Goal: Answer question/provide support: Share knowledge or assist other users

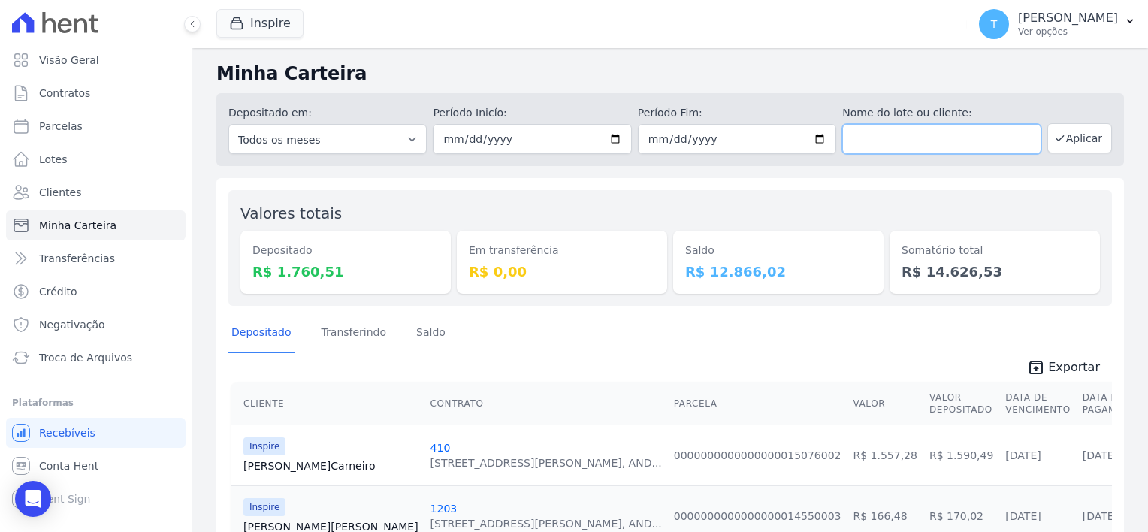
click at [899, 137] on input "text" at bounding box center [941, 139] width 198 height 30
click at [265, 21] on button "Inspire" at bounding box center [259, 23] width 87 height 29
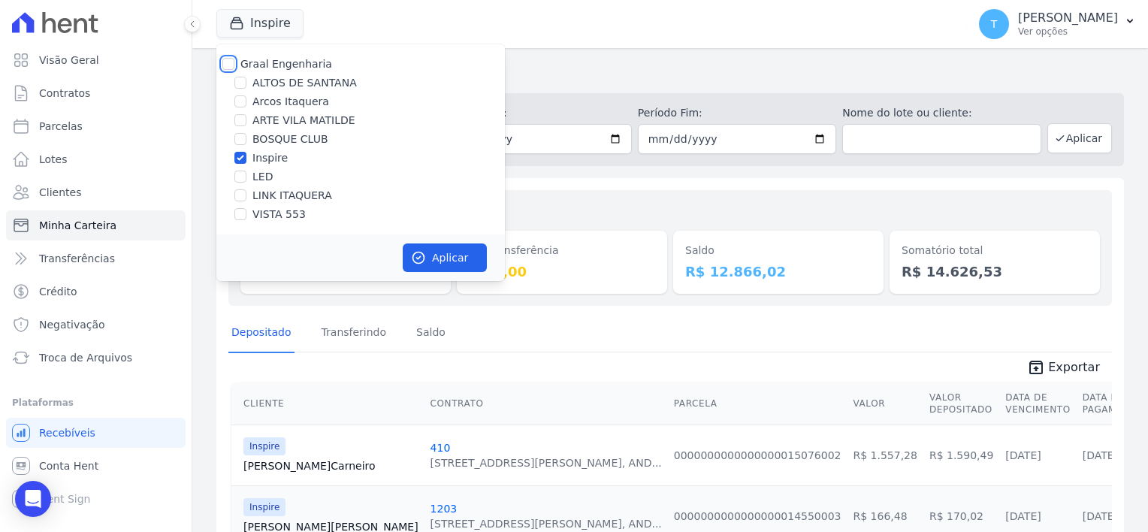
click at [228, 63] on input "Graal Engenharia" at bounding box center [228, 64] width 12 height 12
checkbox input "true"
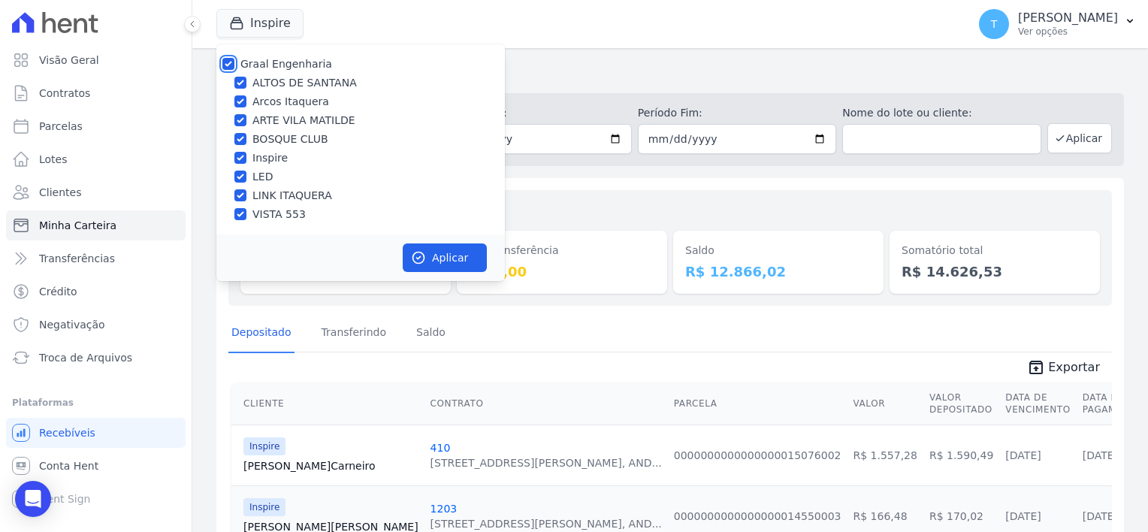
checkbox input "true"
click at [418, 253] on icon "button" at bounding box center [418, 257] width 15 height 15
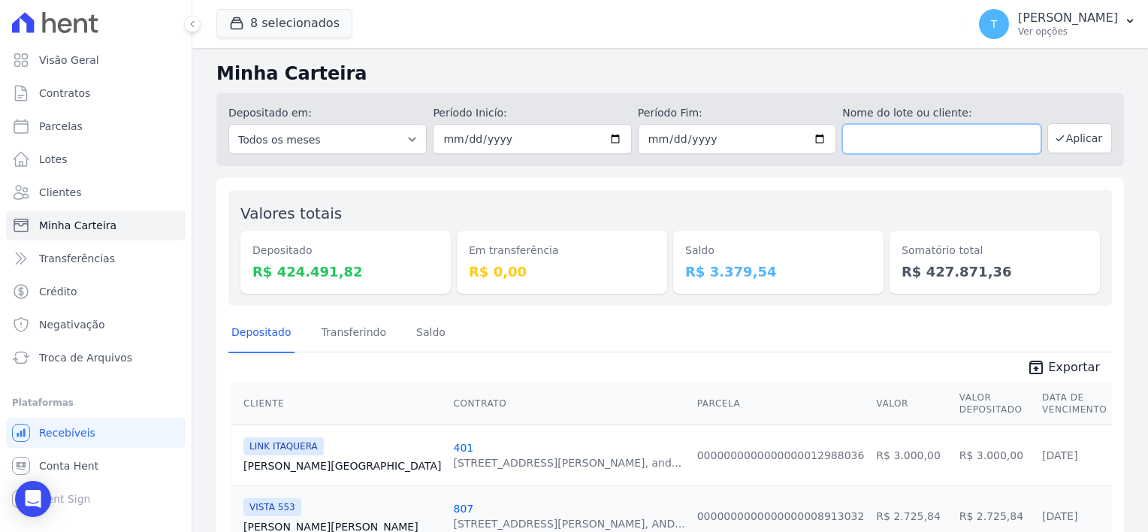
click at [919, 146] on input "text" at bounding box center [941, 139] width 198 height 30
paste input "[PERSON_NAME]"
type input "[PERSON_NAME]"
click at [612, 140] on input "2025-09-30" at bounding box center [532, 139] width 198 height 30
type input "[DATE]"
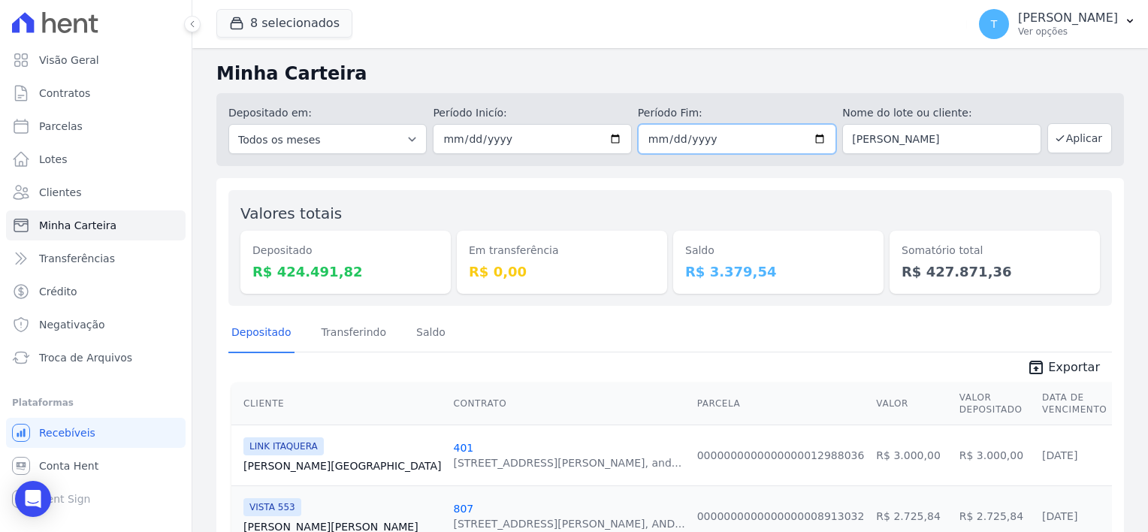
click at [811, 137] on input "[DATE]" at bounding box center [737, 139] width 198 height 30
type input "[DATE]"
click at [1077, 141] on button "Aplicar" at bounding box center [1079, 138] width 65 height 30
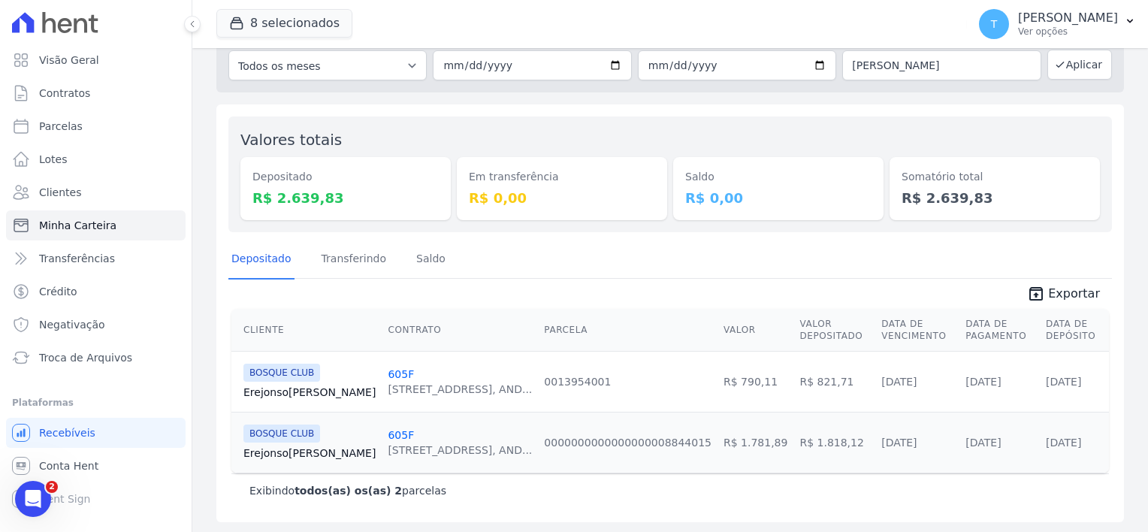
scroll to position [74, 0]
click at [258, 391] on link "Erejonso Silva" at bounding box center [309, 391] width 132 height 15
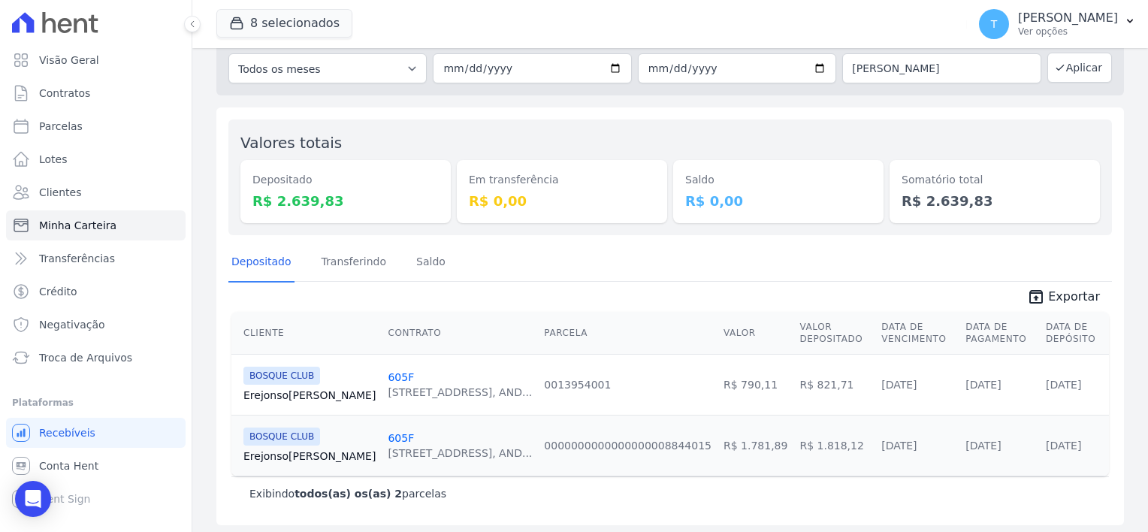
scroll to position [74, 0]
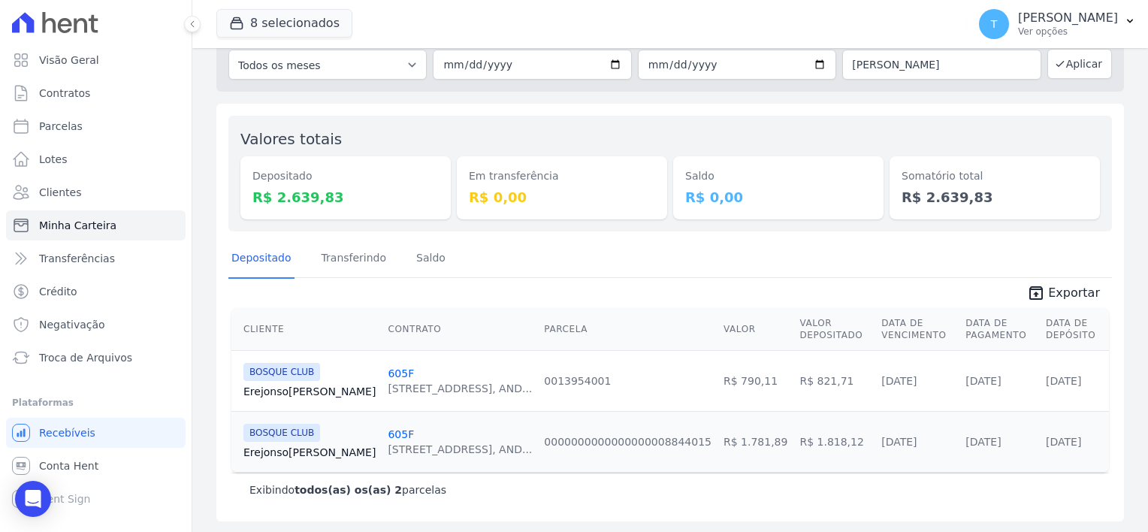
click at [275, 451] on link "Erejonso Silva" at bounding box center [309, 452] width 132 height 15
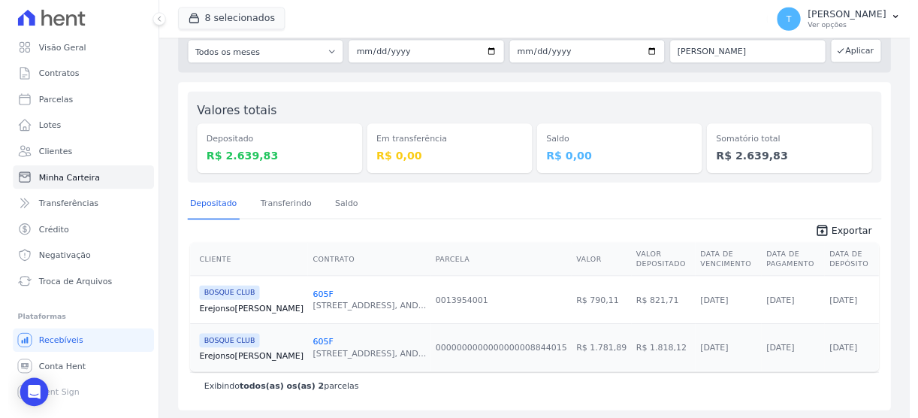
scroll to position [74, 0]
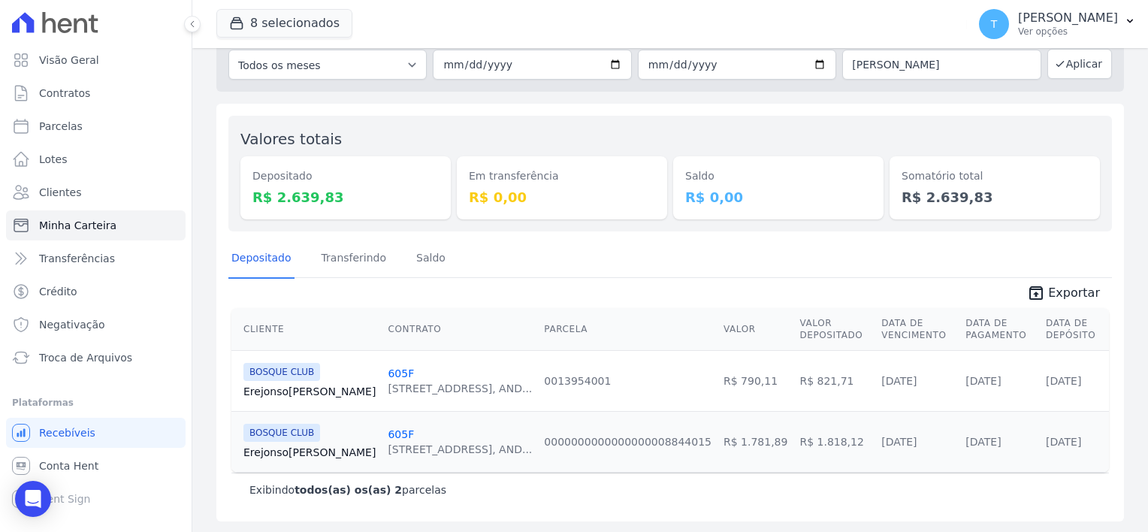
click at [279, 452] on link "Erejonso Silva" at bounding box center [309, 452] width 132 height 15
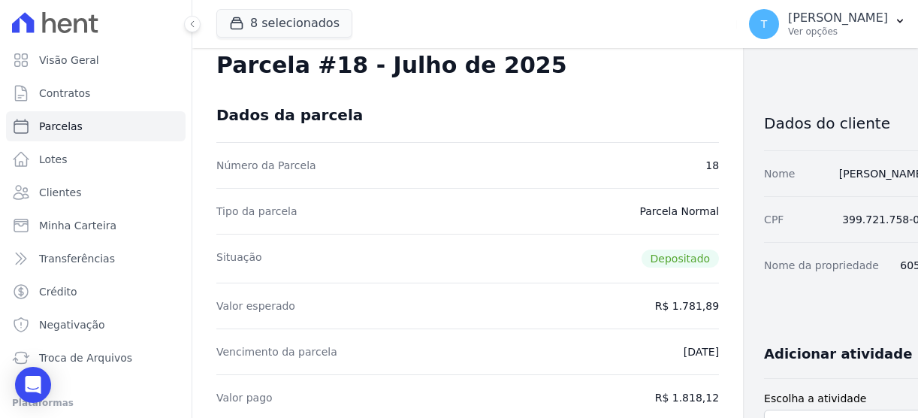
scroll to position [75, 0]
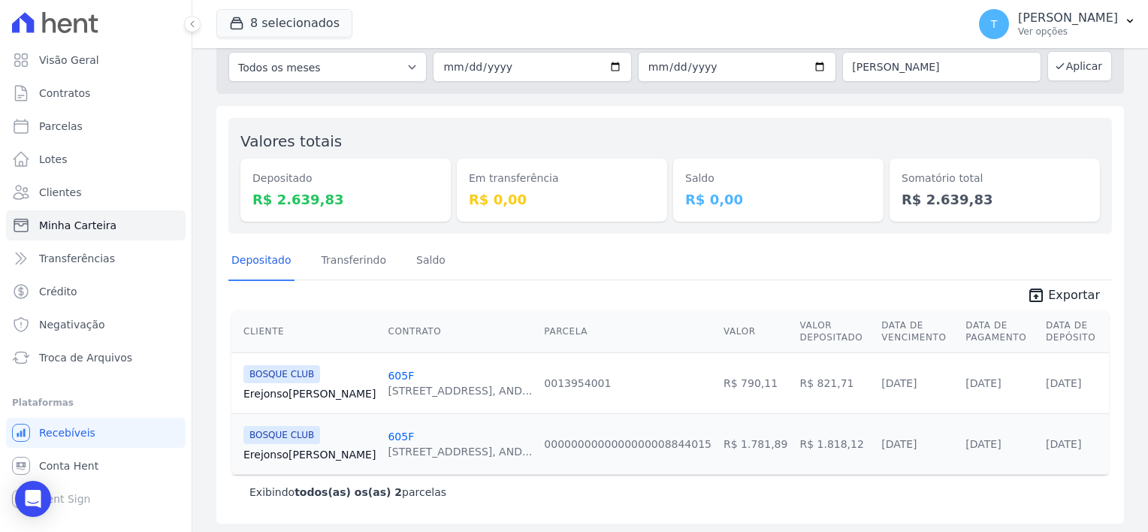
scroll to position [74, 0]
click at [27, 492] on icon "Open Intercom Messenger" at bounding box center [32, 499] width 17 height 20
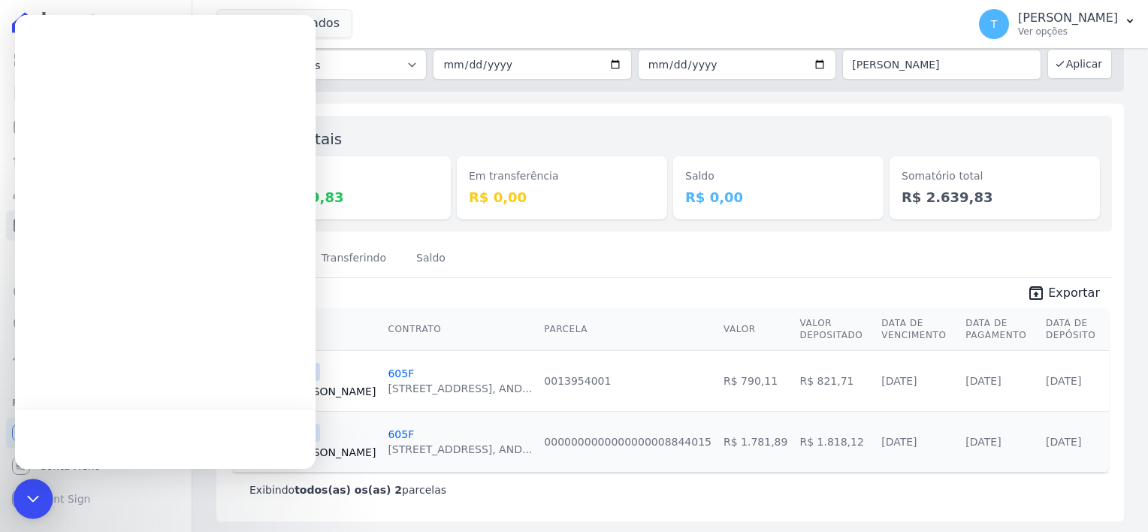
scroll to position [0, 0]
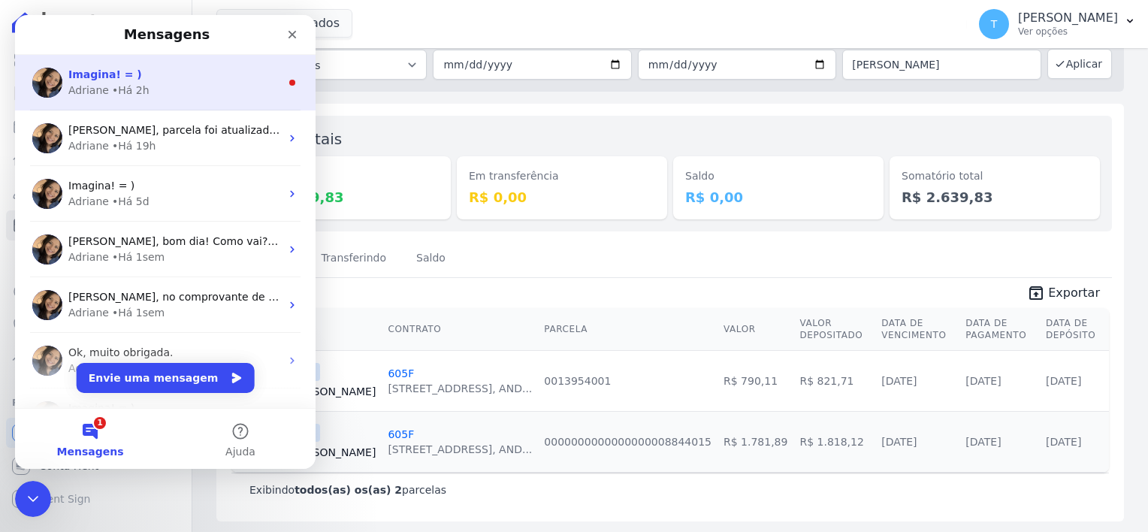
click at [108, 91] on div "Adriane • Há 2h" at bounding box center [174, 91] width 212 height 16
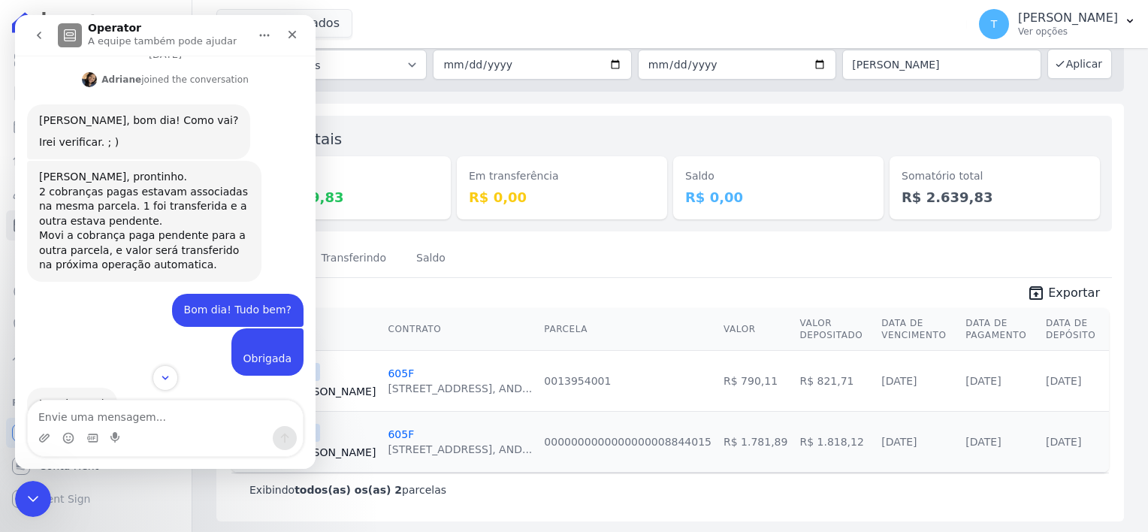
scroll to position [669, 0]
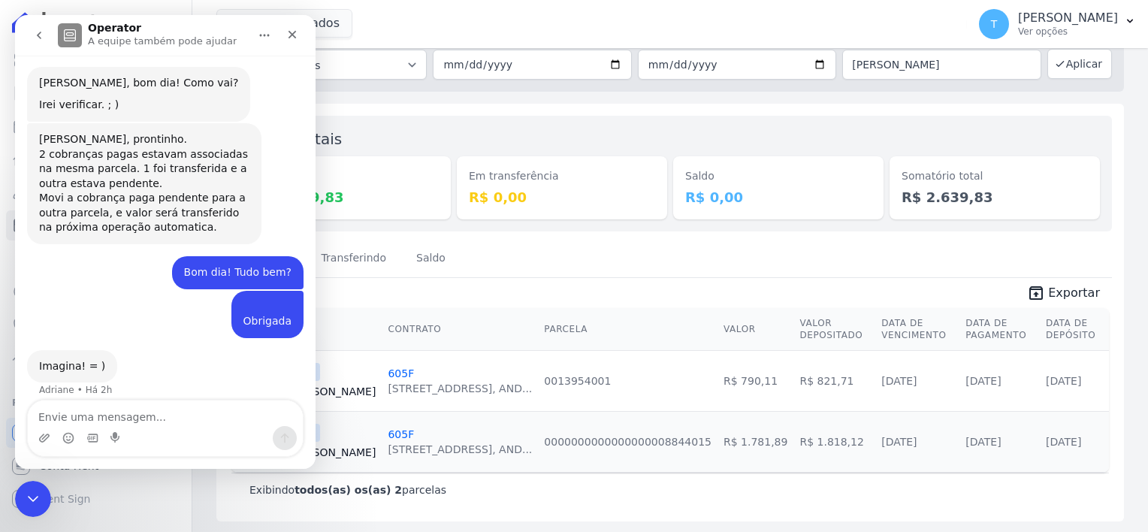
click at [486, 493] on div "Exibindo todos(as) os(as) 2 parcelas" at bounding box center [669, 489] width 841 height 15
click at [28, 497] on icon "Encerramento do Messenger da Intercom" at bounding box center [31, 497] width 18 height 18
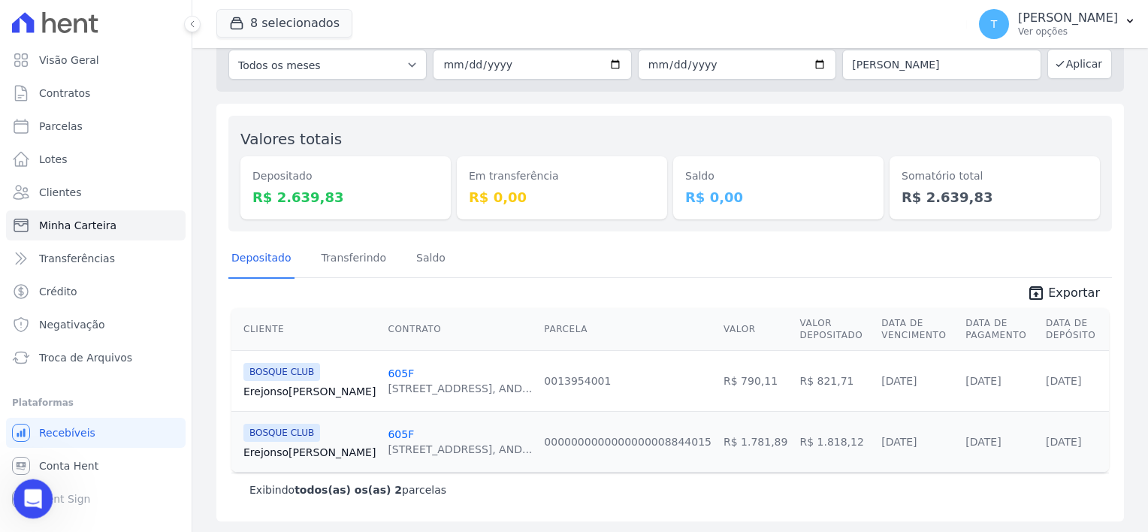
click at [35, 494] on icon "Abertura do Messenger da Intercom" at bounding box center [31, 497] width 25 height 25
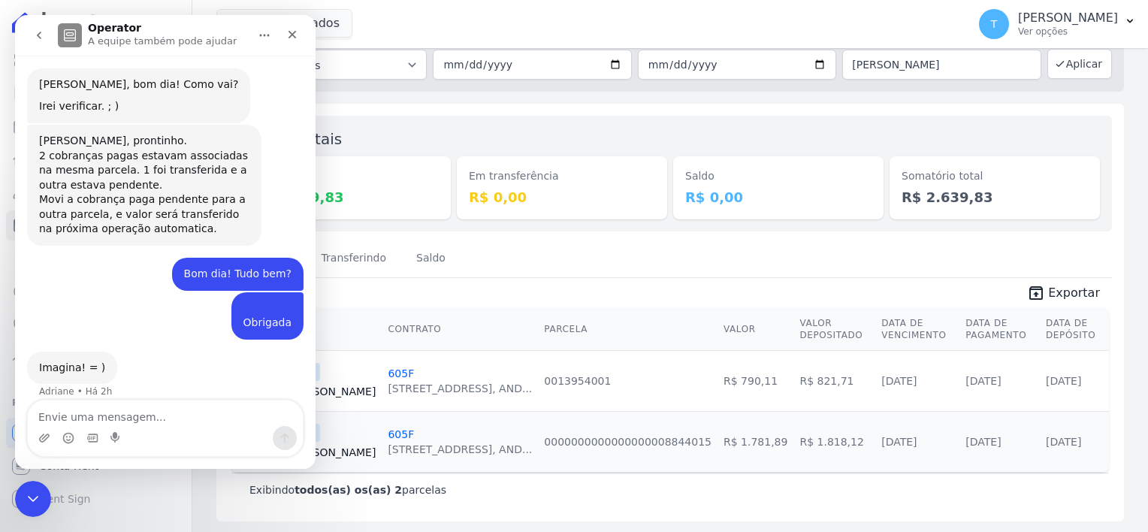
click at [105, 417] on textarea "Envie uma mensagem..." at bounding box center [165, 413] width 275 height 26
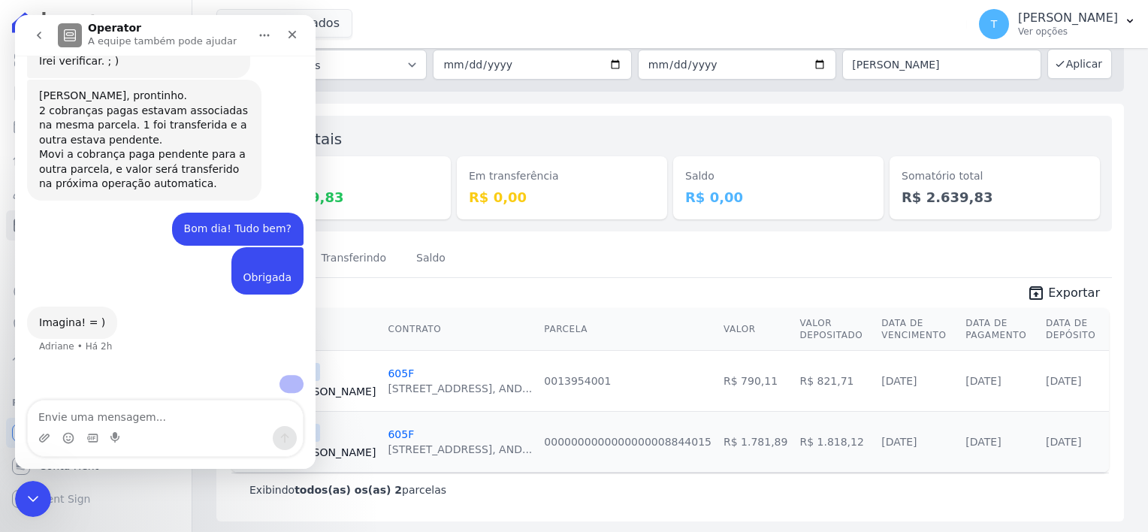
scroll to position [716, 0]
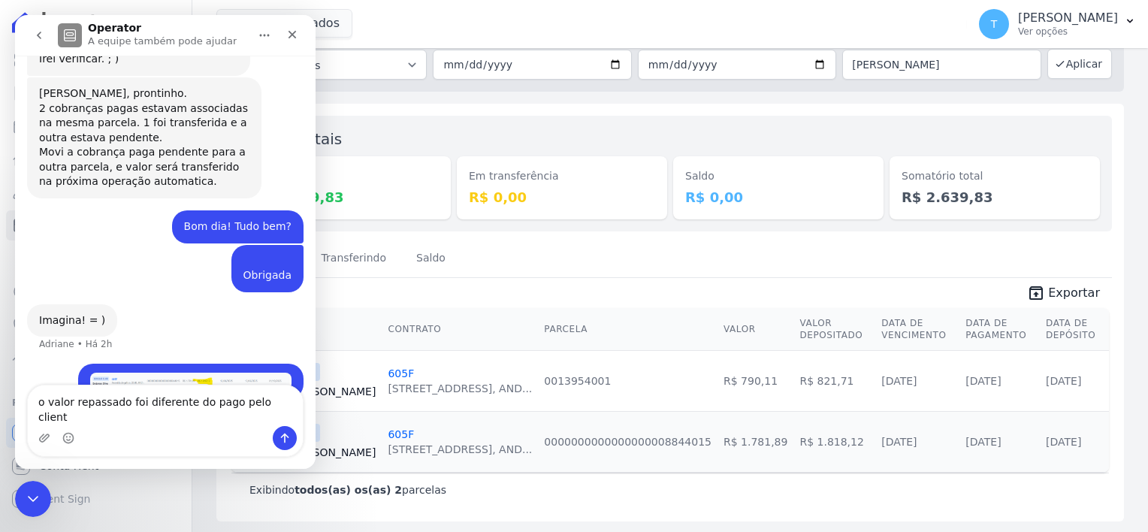
type textarea "o valor repassado foi diferente do pago pelo cliente"
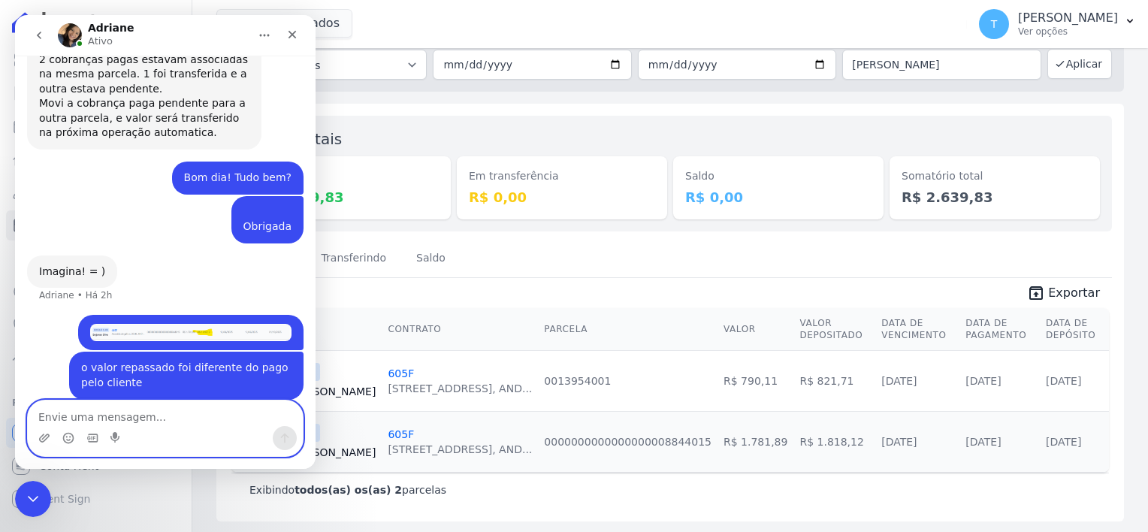
click at [204, 416] on textarea "Envie uma mensagem..." at bounding box center [165, 413] width 275 height 26
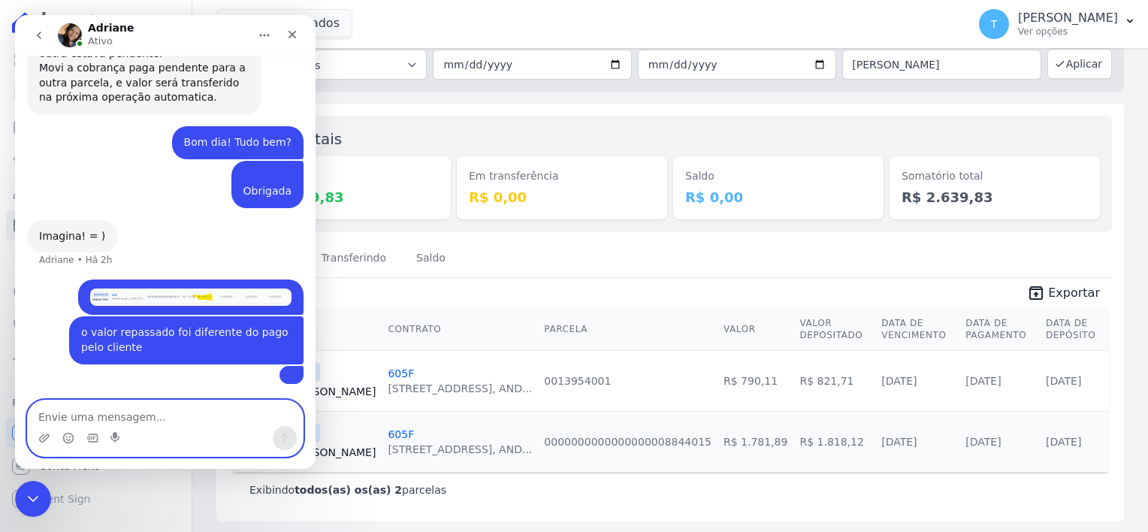
scroll to position [986, 0]
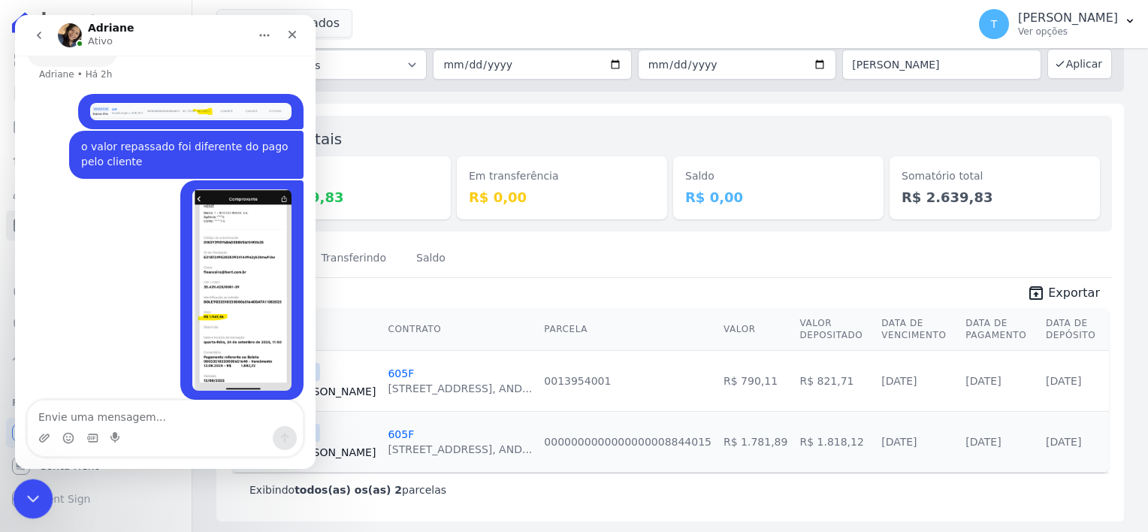
click at [37, 491] on icon "Encerramento do Messenger da Intercom" at bounding box center [31, 497] width 18 height 18
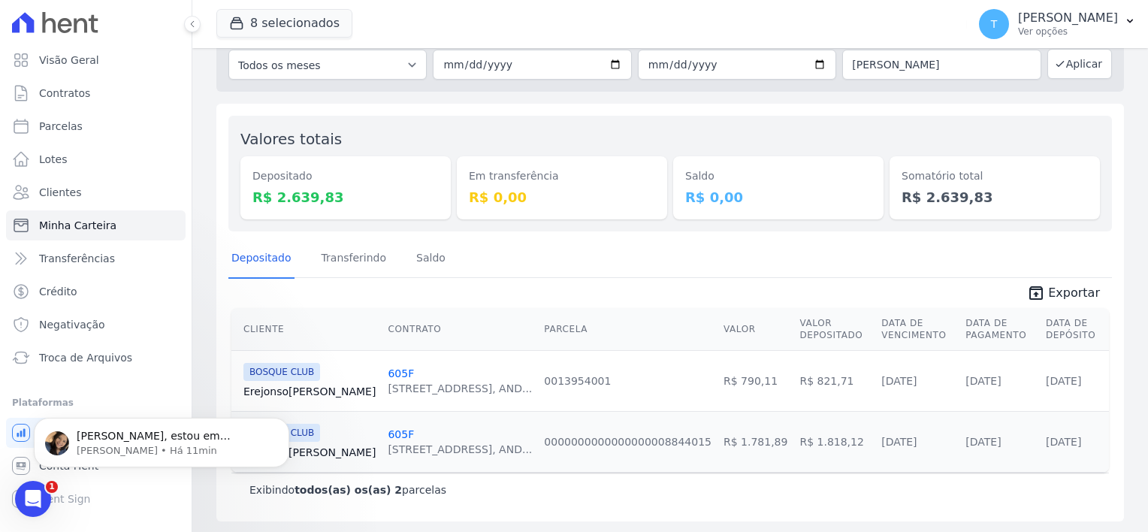
scroll to position [1045, 0]
